Goal: Complete application form

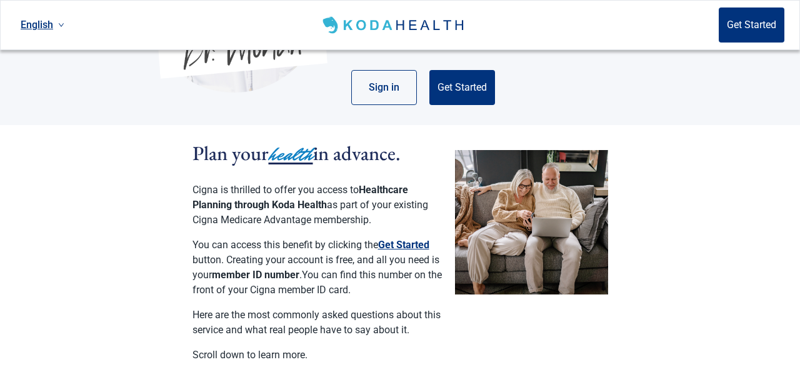
scroll to position [260, 0]
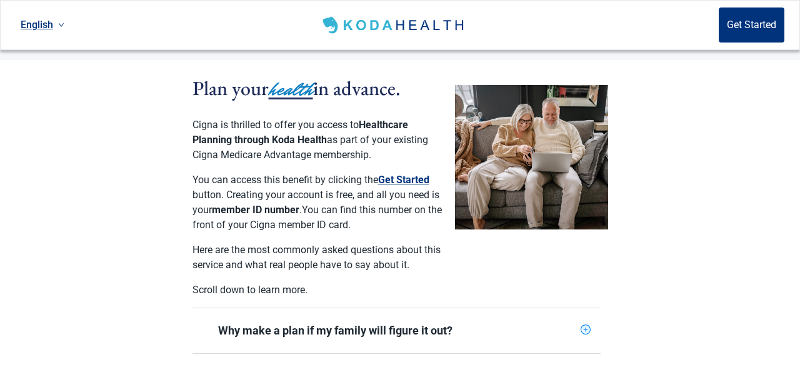
click at [405, 172] on button "Get Started" at bounding box center [403, 179] width 51 height 15
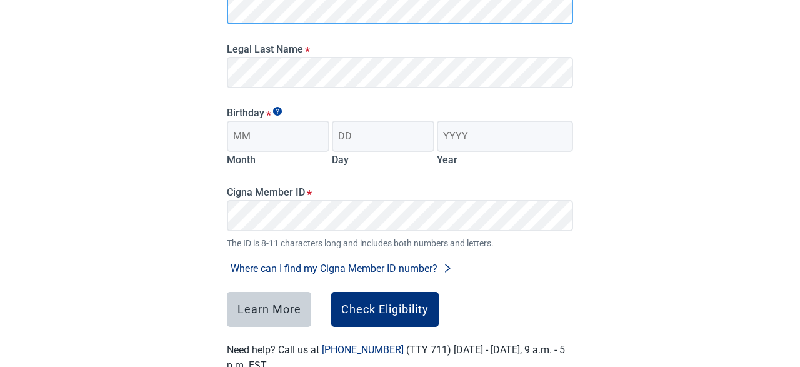
scroll to position [195, 0]
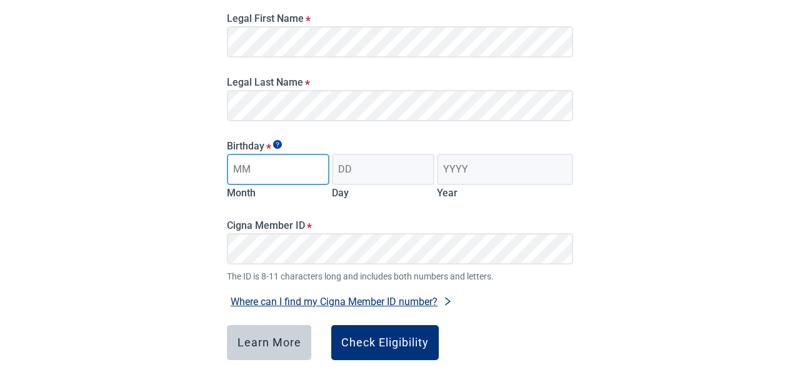
click at [266, 172] on input "Month" at bounding box center [278, 169] width 102 height 31
type input "02"
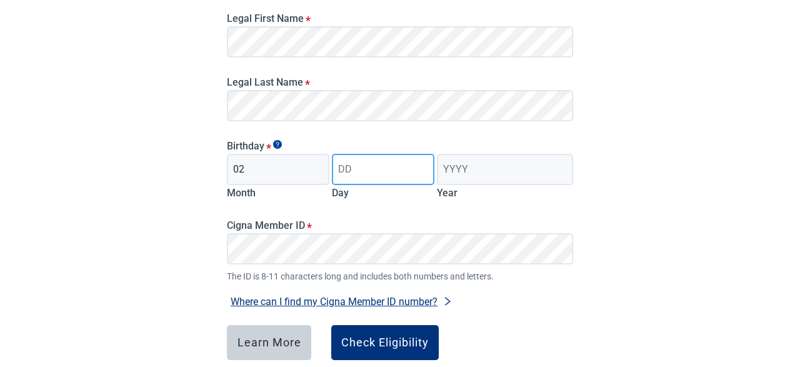
click at [350, 168] on input "Day" at bounding box center [383, 169] width 102 height 31
type input "23"
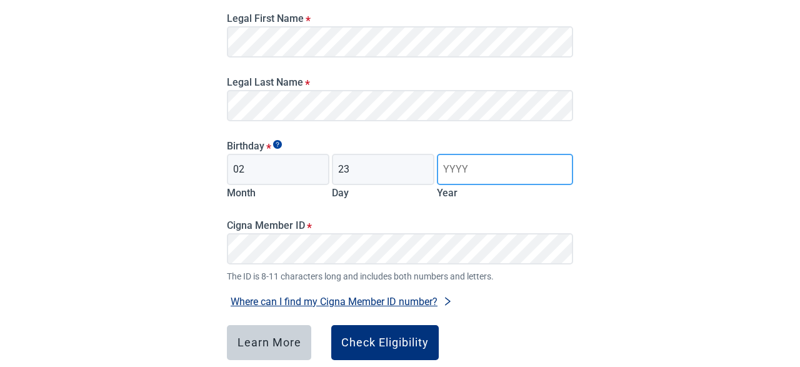
click at [470, 169] on input "Year" at bounding box center [505, 169] width 136 height 31
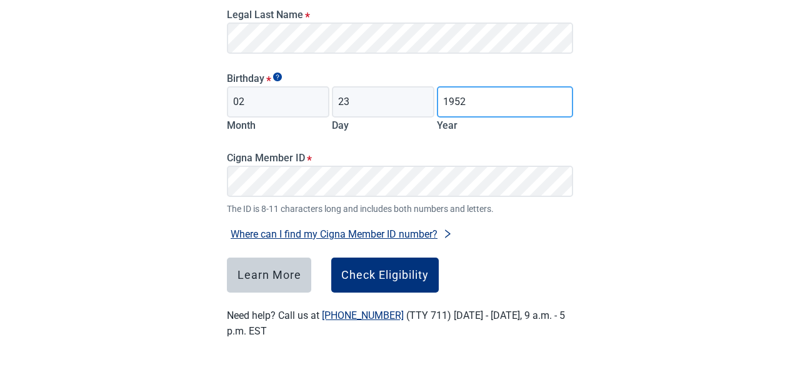
scroll to position [265, 0]
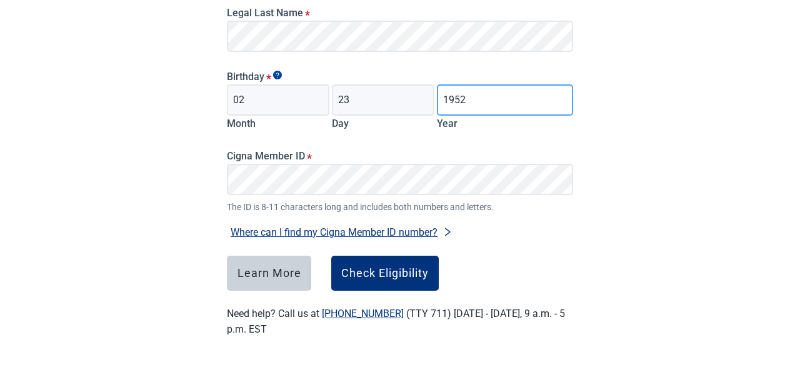
type input "1952"
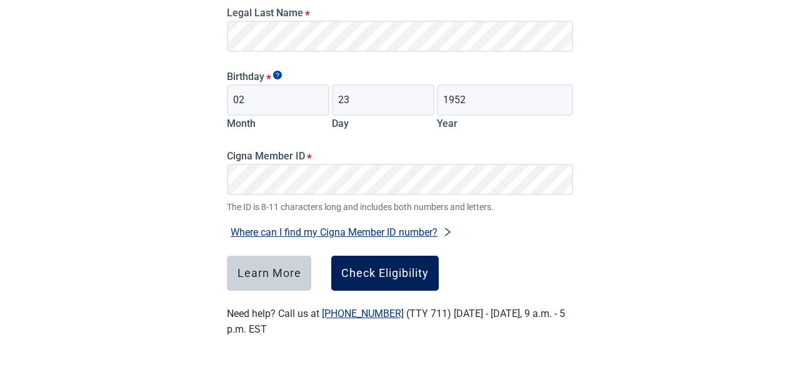
click at [384, 272] on div "Check Eligibility" at bounding box center [384, 273] width 87 height 12
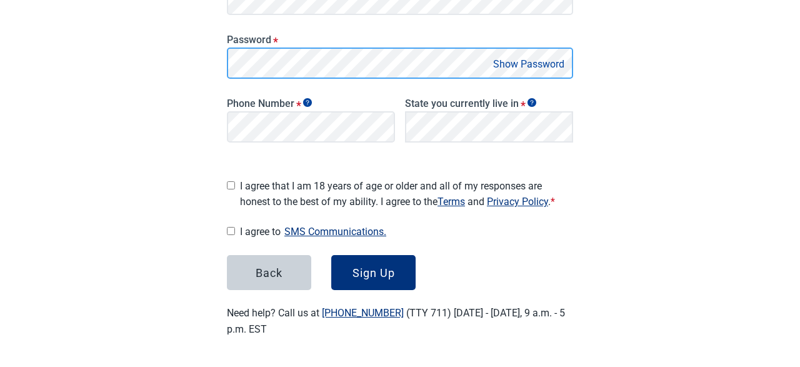
scroll to position [272, 0]
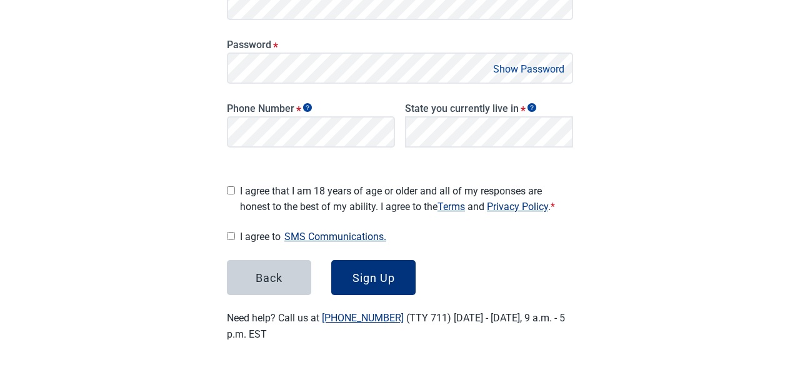
click at [524, 71] on button "Show Password" at bounding box center [528, 69] width 79 height 17
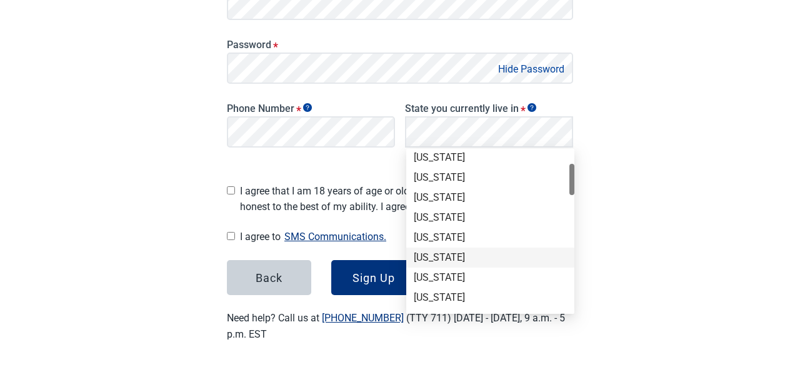
scroll to position [191, 0]
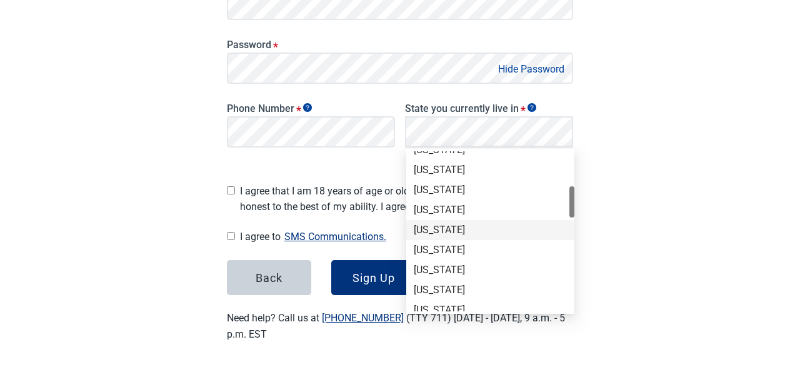
click at [427, 233] on div "[US_STATE]" at bounding box center [490, 230] width 153 height 14
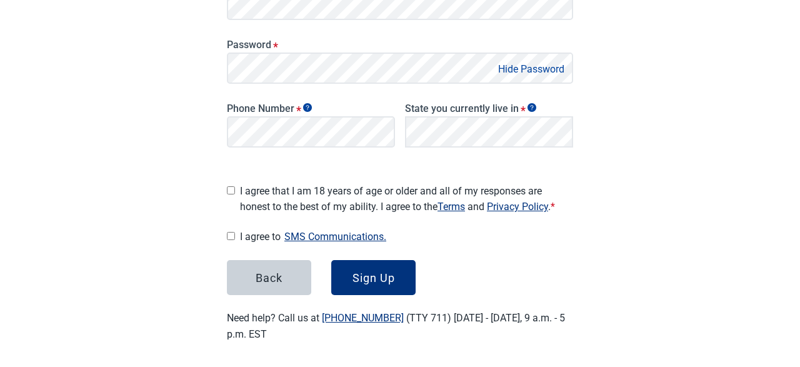
click at [231, 186] on input "I agree that I am 18 years of age or older and all of my responses are honest t…" at bounding box center [231, 190] width 8 height 8
checkbox input "true"
click at [229, 232] on input "I agree to SMS Communications." at bounding box center [231, 236] width 8 height 8
checkbox input "true"
click at [372, 271] on div "Sign Up" at bounding box center [373, 277] width 42 height 12
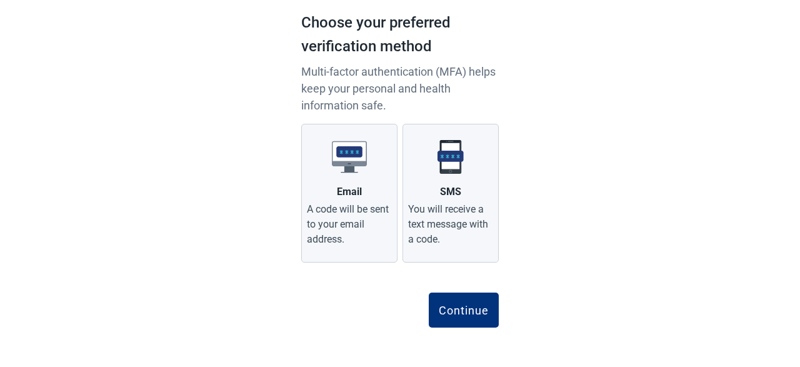
scroll to position [85, 0]
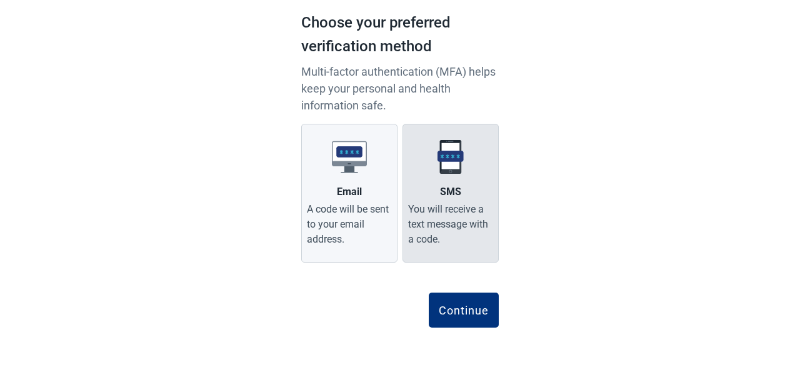
click at [452, 158] on img "Main content" at bounding box center [450, 156] width 35 height 35
click at [0, 0] on input "SMS You will receive a text message with a code." at bounding box center [0, 0] width 0 height 0
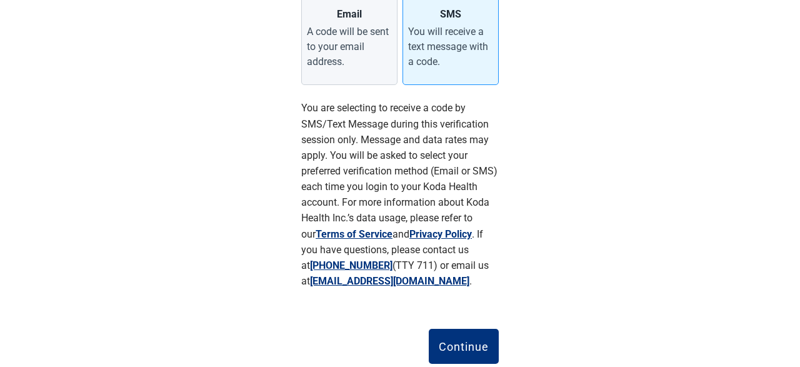
scroll to position [299, 0]
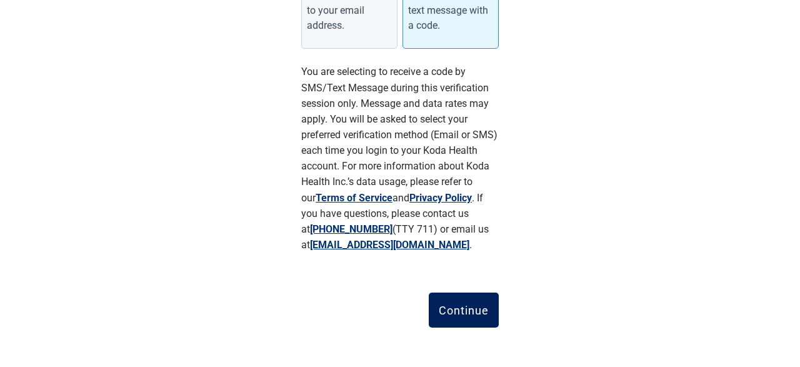
click at [470, 308] on div "Continue" at bounding box center [464, 310] width 50 height 12
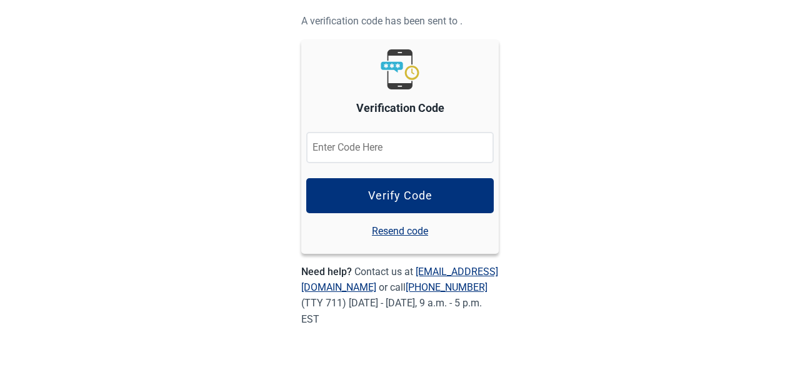
scroll to position [112, 0]
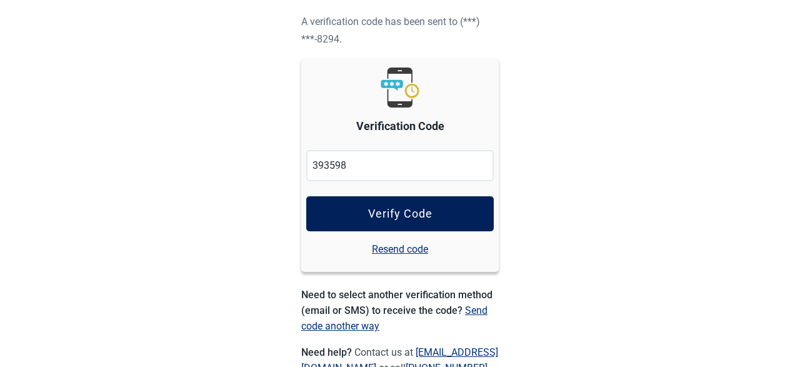
type input "393598"
click at [410, 212] on div "Verify Code" at bounding box center [400, 213] width 64 height 12
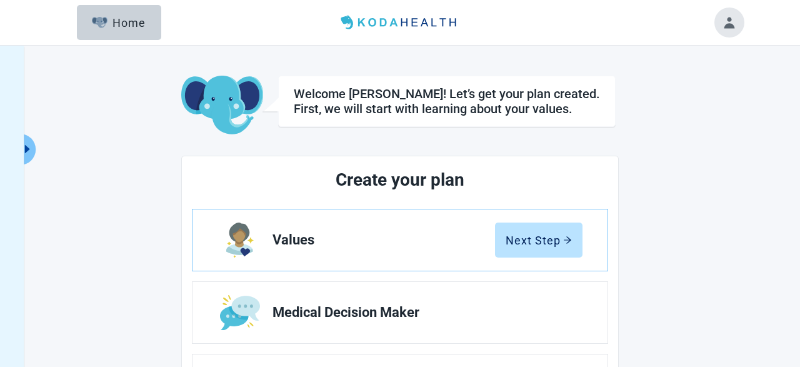
click at [730, 19] on button "Toggle account menu" at bounding box center [729, 22] width 30 height 30
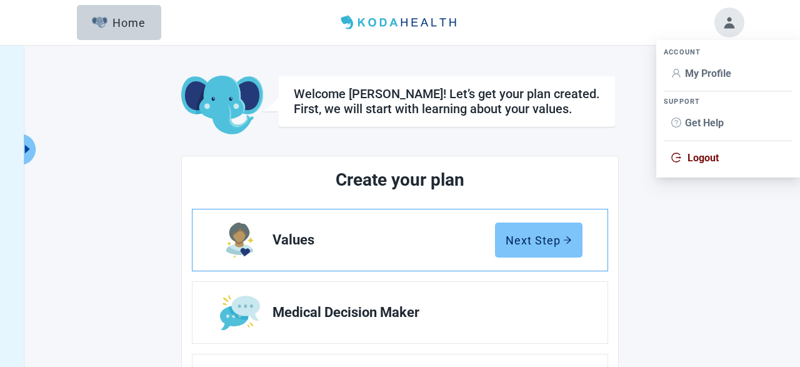
click at [549, 237] on div "Next Step" at bounding box center [538, 240] width 66 height 12
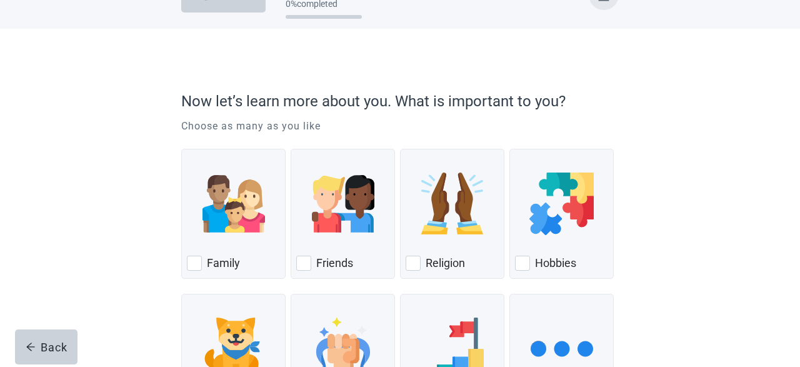
scroll to position [65, 0]
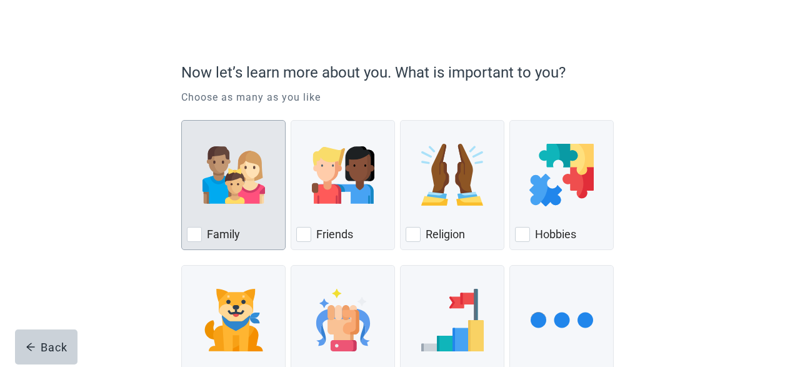
click at [194, 232] on div "Family, checkbox, not checked" at bounding box center [194, 234] width 15 height 15
click at [182, 121] on input "Family" at bounding box center [181, 120] width 1 height 1
checkbox input "true"
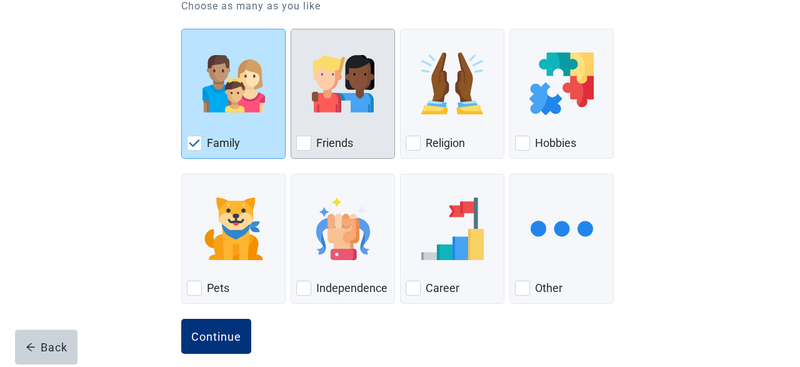
scroll to position [169, 0]
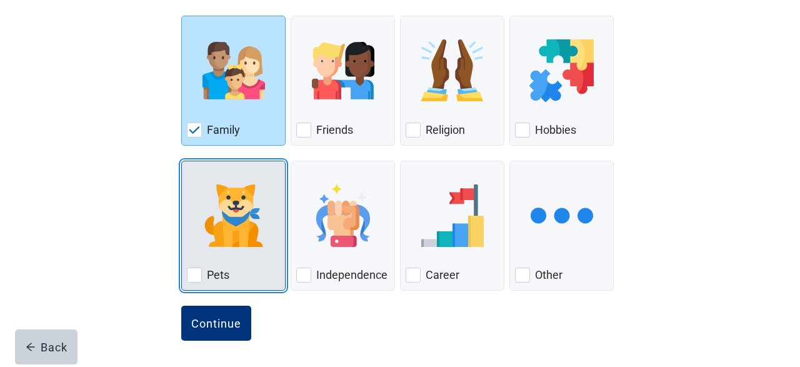
drag, startPoint x: 196, startPoint y: 274, endPoint x: 217, endPoint y: 271, distance: 21.5
click at [196, 274] on div "Pets, checkbox, not checked" at bounding box center [194, 274] width 15 height 15
click at [182, 161] on input "Pets" at bounding box center [181, 161] width 1 height 1
checkbox input "true"
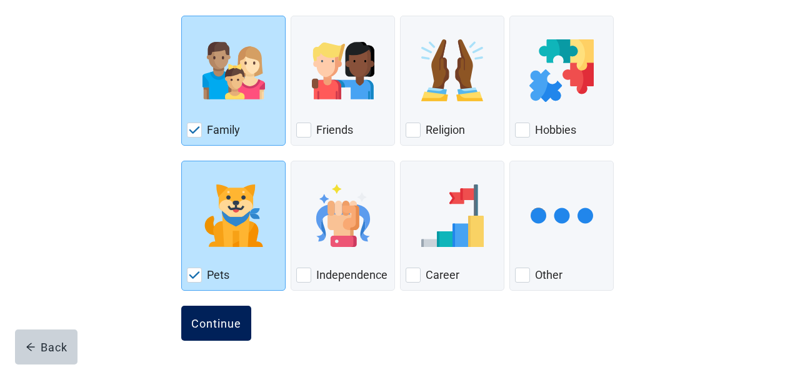
click at [211, 319] on div "Continue" at bounding box center [216, 323] width 50 height 12
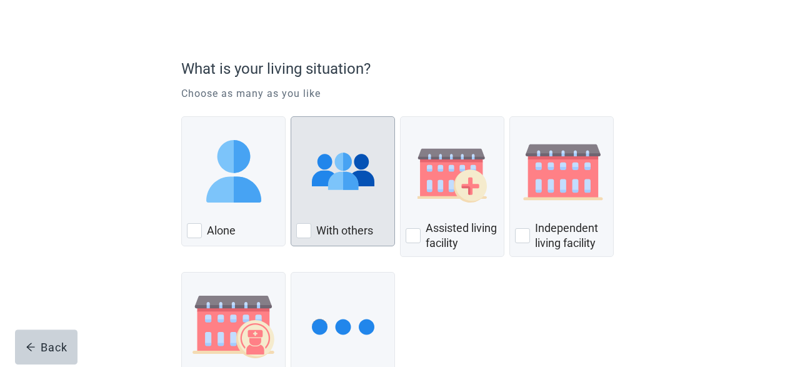
scroll to position [65, 0]
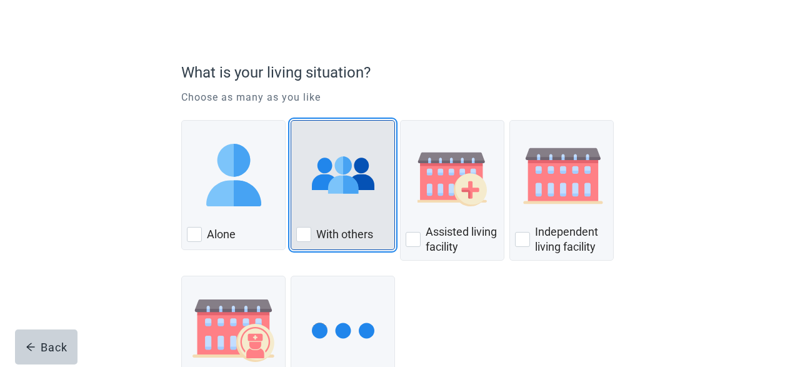
click at [304, 234] on div "With Others, checkbox, not checked" at bounding box center [303, 234] width 15 height 15
click at [291, 121] on input "With others" at bounding box center [290, 120] width 1 height 1
checkbox input "true"
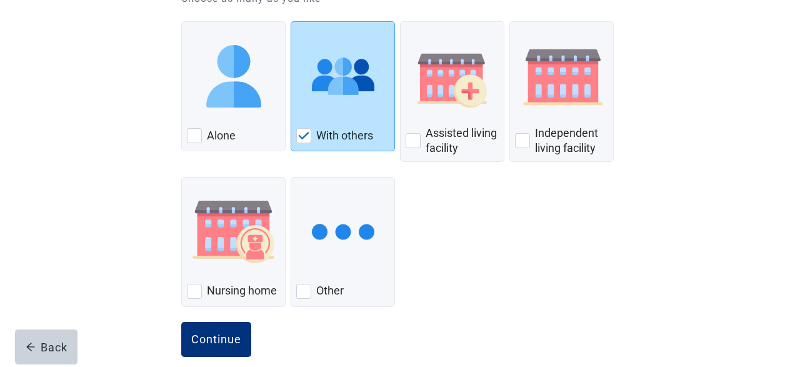
scroll to position [180, 0]
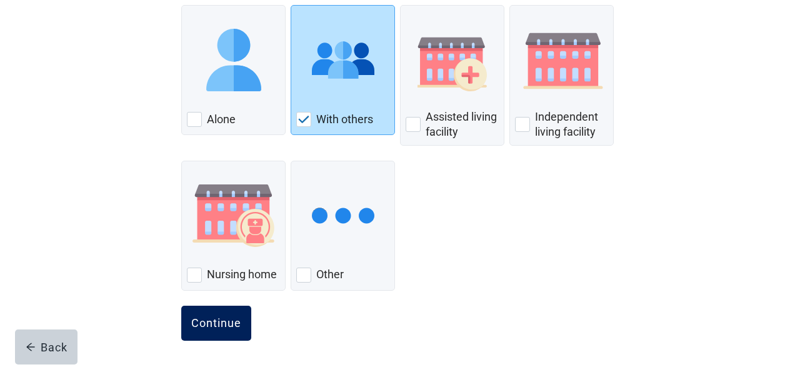
click at [215, 320] on div "Continue" at bounding box center [216, 323] width 50 height 12
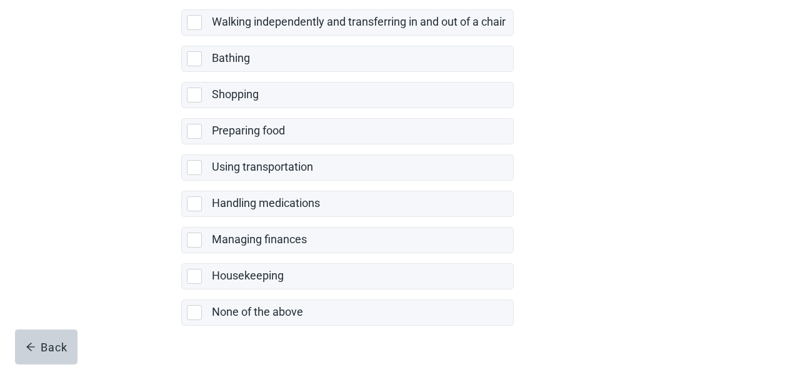
scroll to position [319, 0]
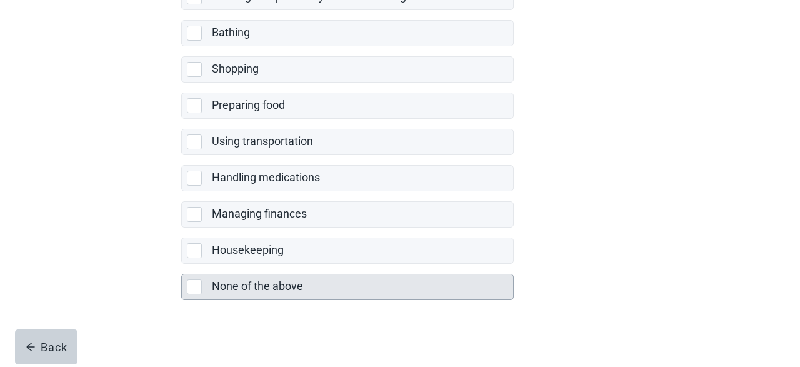
click at [197, 280] on div "None of the above, checkbox, not selected" at bounding box center [194, 286] width 15 height 15
click at [182, 264] on input "None of the above" at bounding box center [181, 264] width 1 height 1
checkbox input "true"
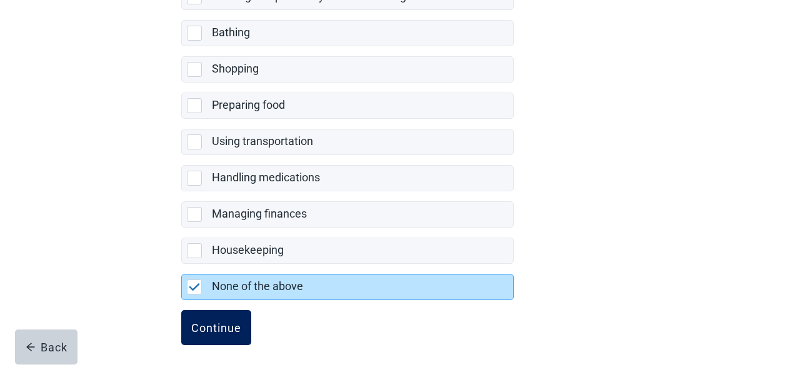
click at [214, 321] on div "Continue" at bounding box center [216, 327] width 50 height 12
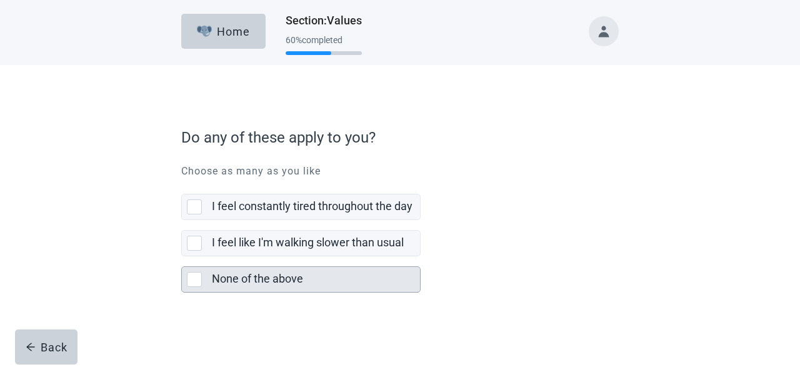
click at [195, 277] on div "None of the above, checkbox, not selected" at bounding box center [194, 279] width 15 height 15
click at [182, 257] on input "None of the above" at bounding box center [181, 256] width 1 height 1
checkbox input "true"
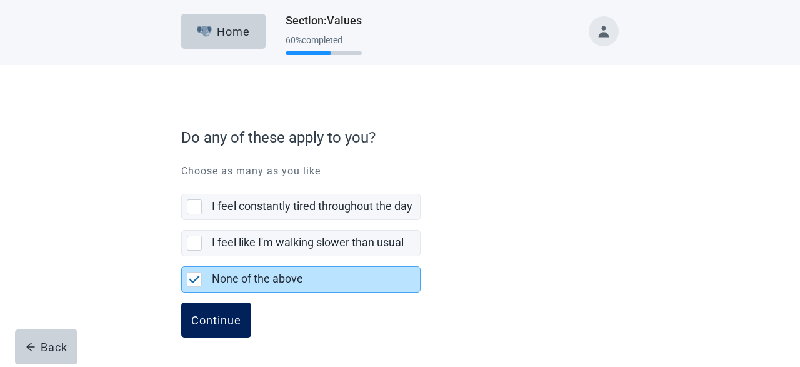
click at [215, 315] on div "Continue" at bounding box center [216, 320] width 50 height 12
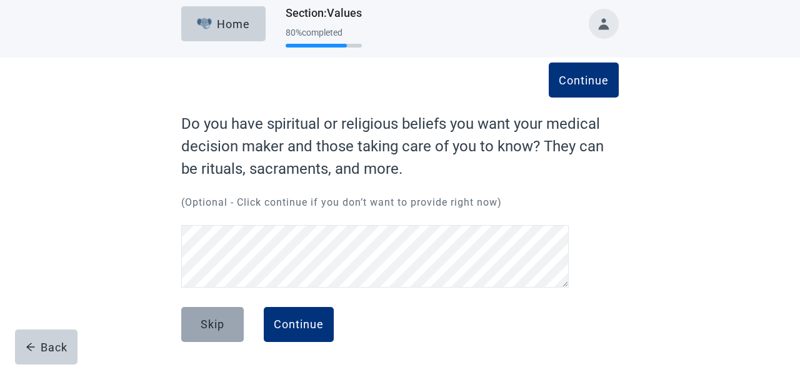
scroll to position [7, 0]
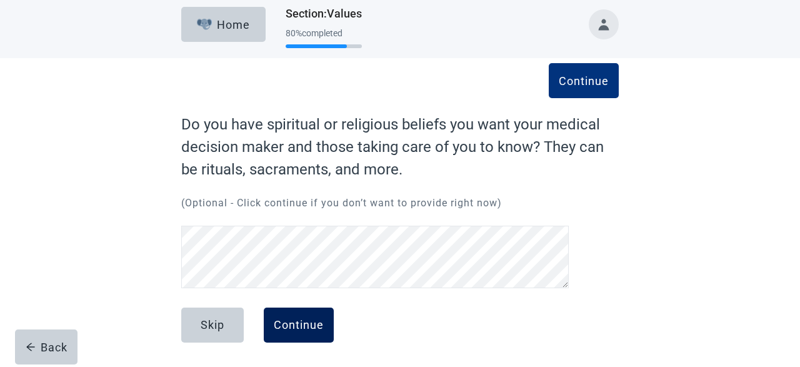
click at [310, 319] on div "Continue" at bounding box center [299, 325] width 50 height 12
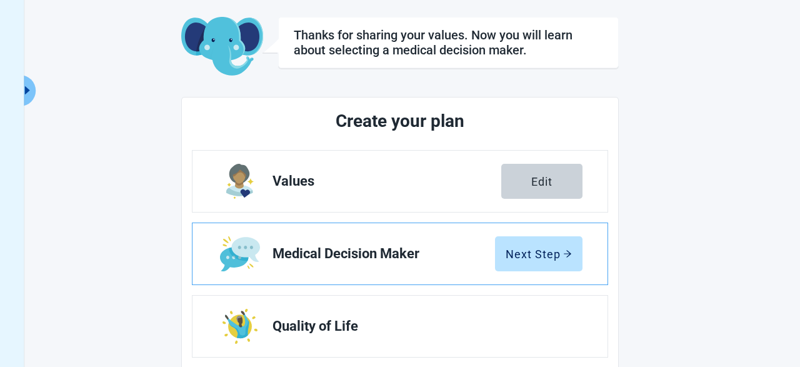
scroll to position [72, 0]
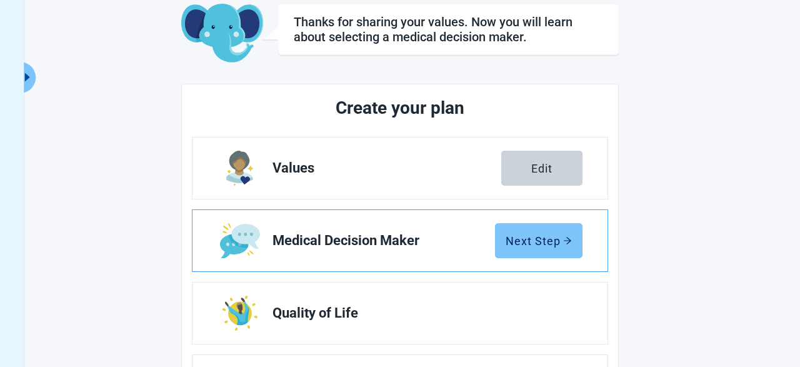
click at [548, 239] on div "Next Step" at bounding box center [538, 240] width 66 height 12
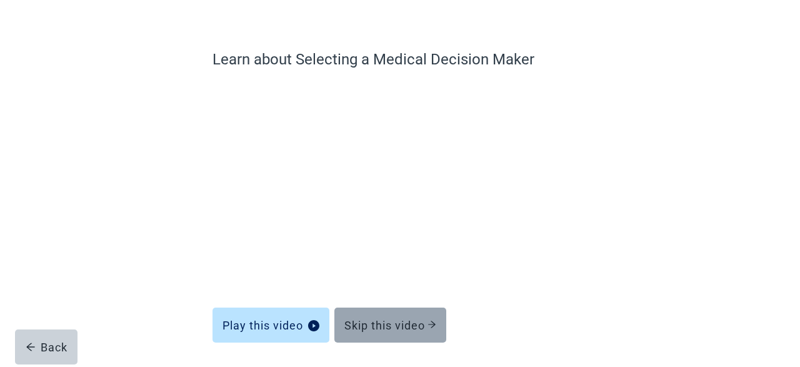
click at [417, 317] on button "Skip this video" at bounding box center [390, 324] width 112 height 35
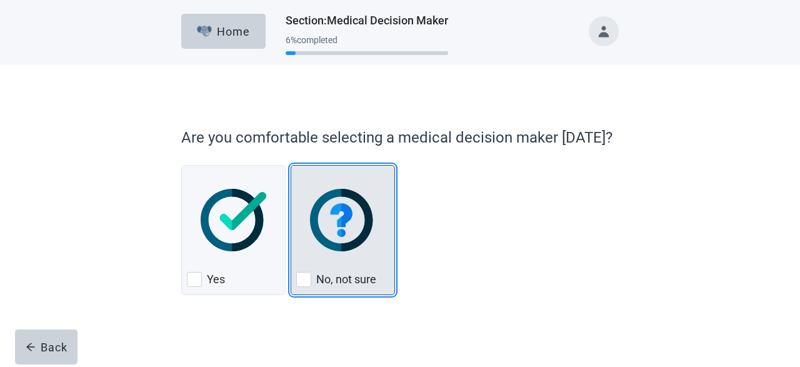
click at [309, 279] on div "No, not sure, checkbox, not checked" at bounding box center [303, 279] width 15 height 15
click at [291, 166] on input "No, not sure" at bounding box center [290, 165] width 1 height 1
checkbox input "true"
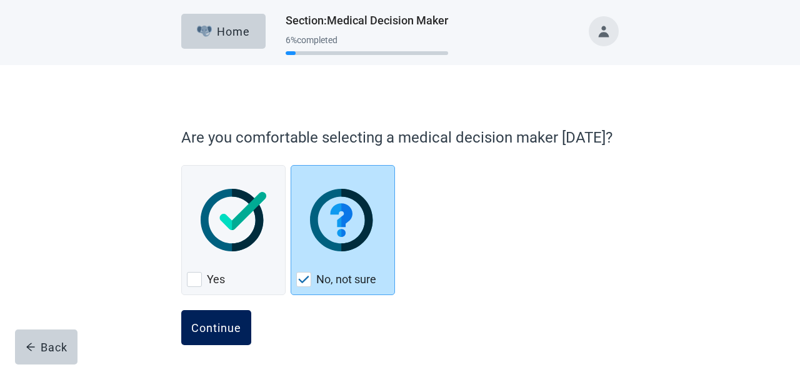
click at [217, 325] on div "Continue" at bounding box center [216, 327] width 50 height 12
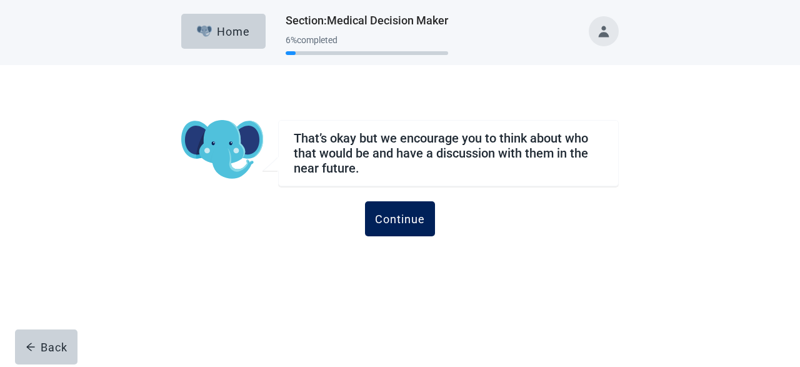
click at [403, 211] on button "Continue" at bounding box center [400, 218] width 70 height 35
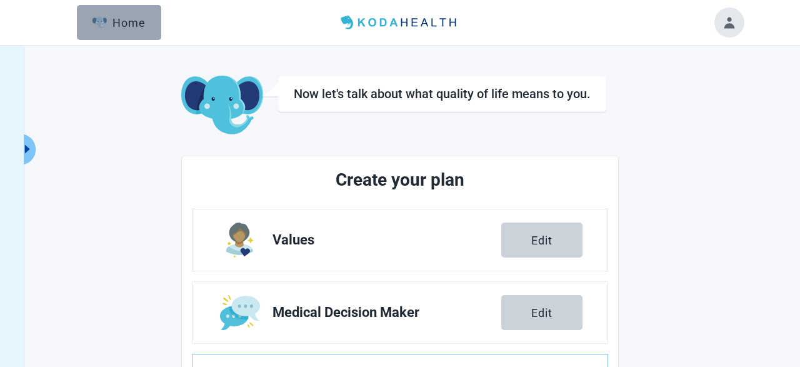
click at [118, 21] on div "Home" at bounding box center [119, 22] width 54 height 12
click at [116, 27] on div "Home" at bounding box center [119, 22] width 54 height 12
click at [126, 21] on div "Home" at bounding box center [119, 22] width 54 height 12
click at [730, 21] on button "Toggle account menu" at bounding box center [729, 22] width 30 height 30
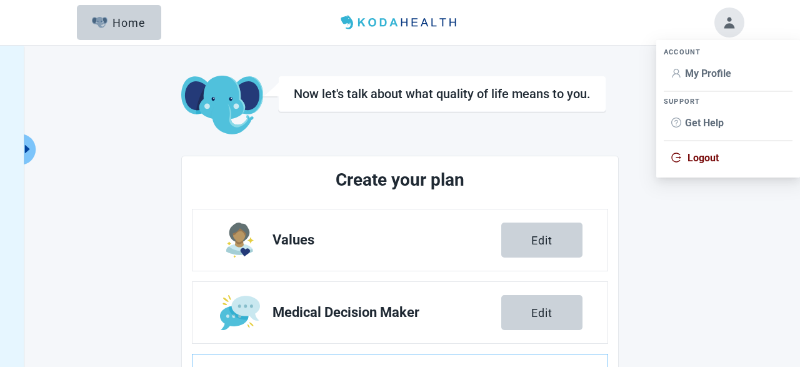
click at [551, 21] on header "Menu Home" at bounding box center [400, 22] width 718 height 45
